Goal: Find specific page/section: Find specific page/section

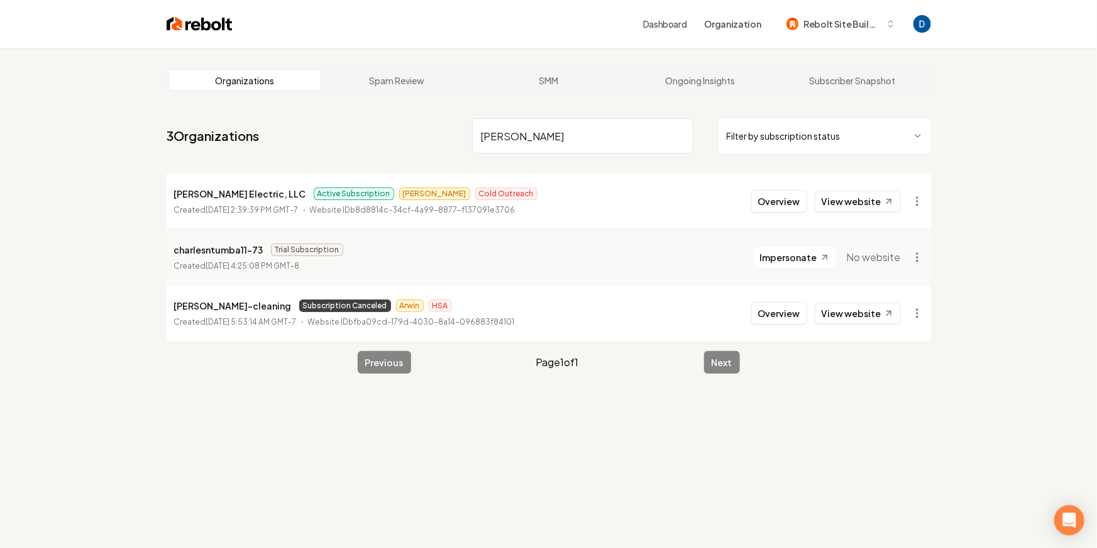
click at [538, 128] on input "[PERSON_NAME]" at bounding box center [582, 135] width 221 height 35
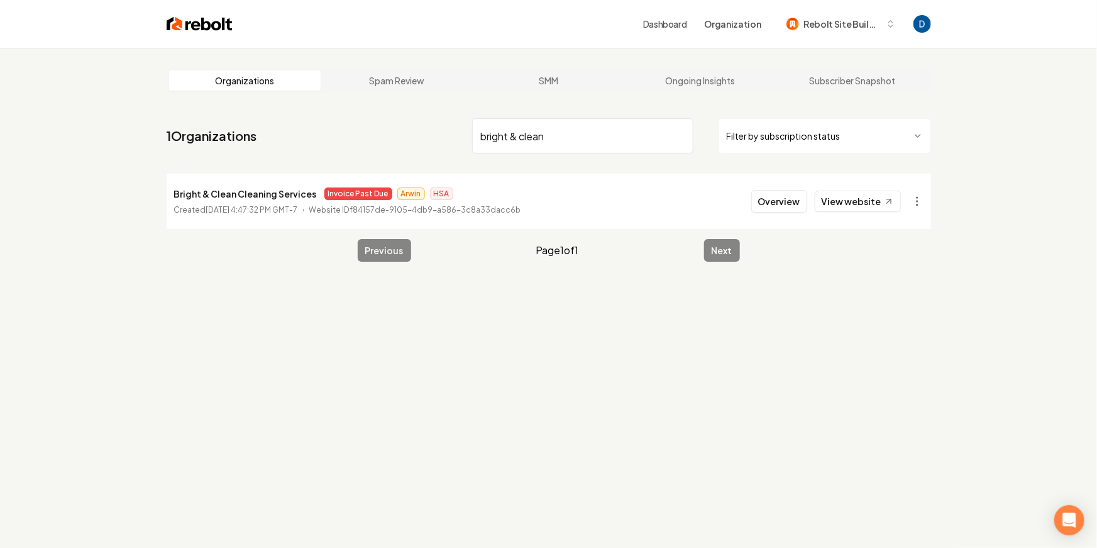
type input "bright & clean"
click at [227, 195] on p "Bright & Clean Cleaning Services" at bounding box center [245, 193] width 143 height 15
click at [228, 195] on p "Bright & Clean Cleaning Services" at bounding box center [245, 193] width 143 height 15
drag, startPoint x: 228, startPoint y: 195, endPoint x: 240, endPoint y: 184, distance: 16.5
click at [228, 195] on p "Bright & Clean Cleaning Services" at bounding box center [245, 193] width 143 height 15
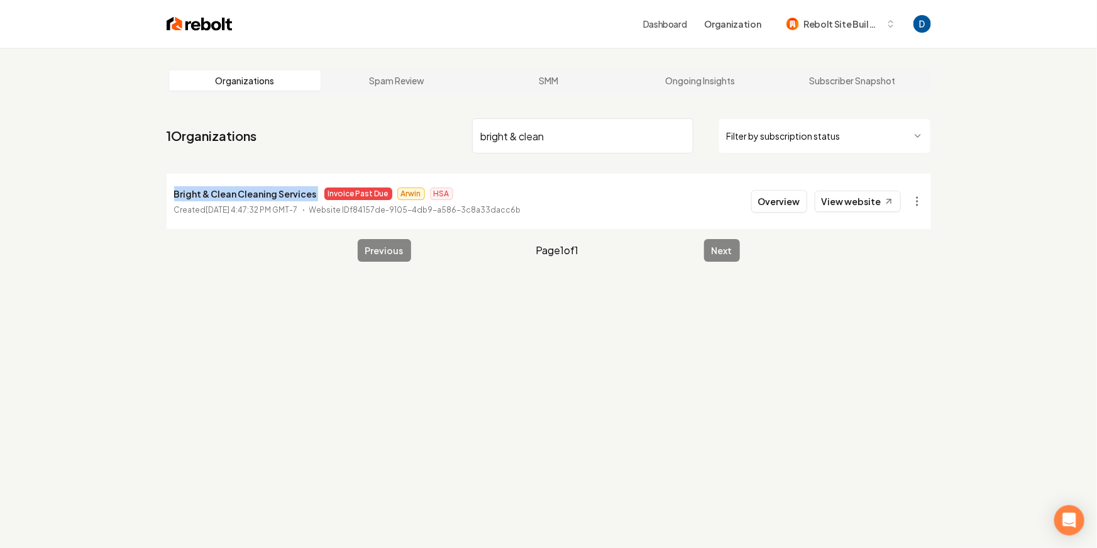
copy p "Bright & Clean Cleaning Services"
